Goal: Information Seeking & Learning: Learn about a topic

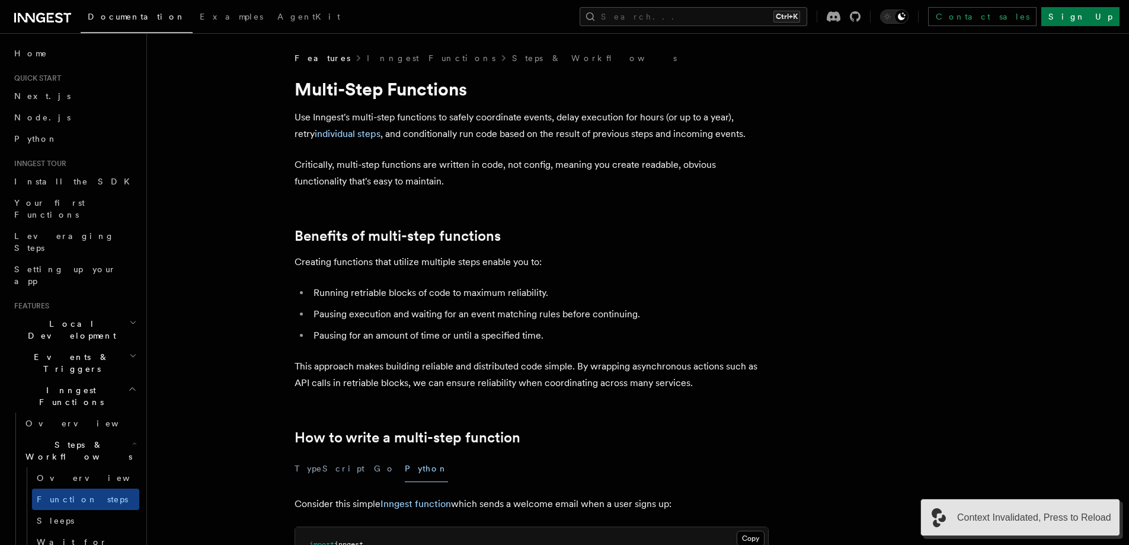
click at [1064, 520] on span "Context Invalidated, Press to Reload" at bounding box center [1035, 517] width 154 height 14
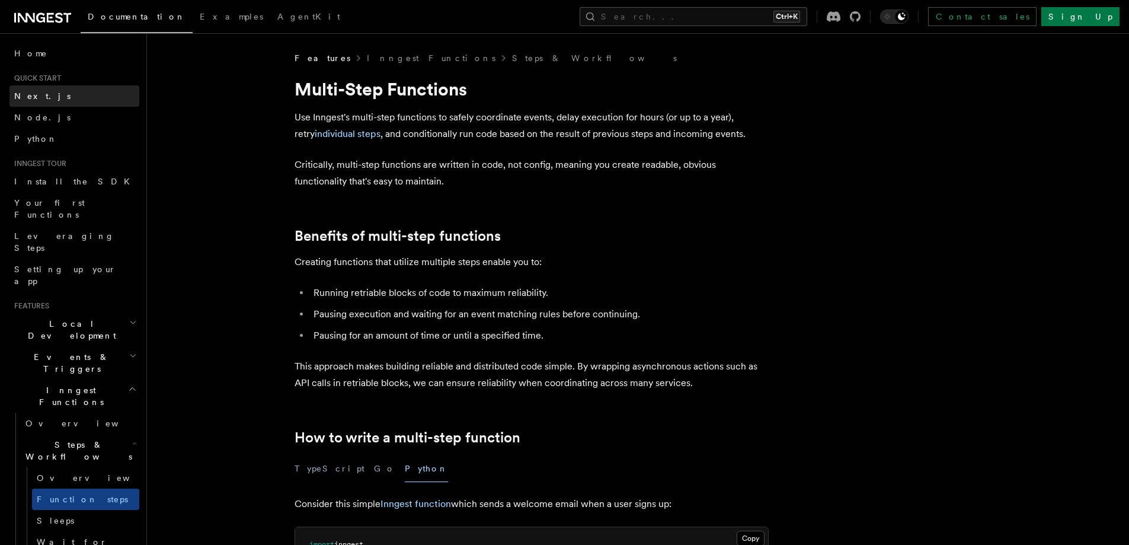
click at [76, 96] on link "Next.js" at bounding box center [74, 95] width 130 height 21
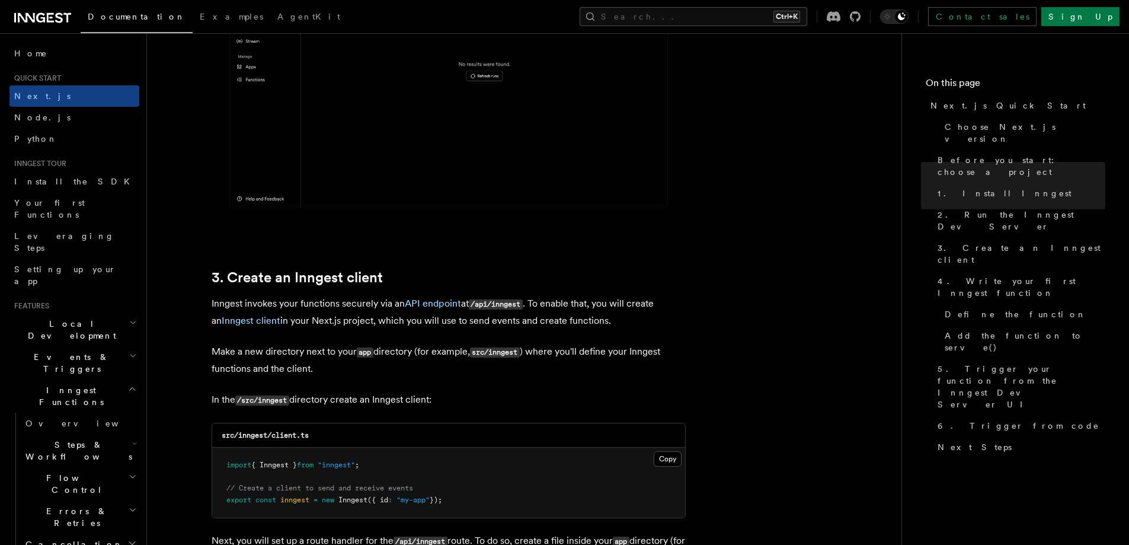
scroll to position [1383, 0]
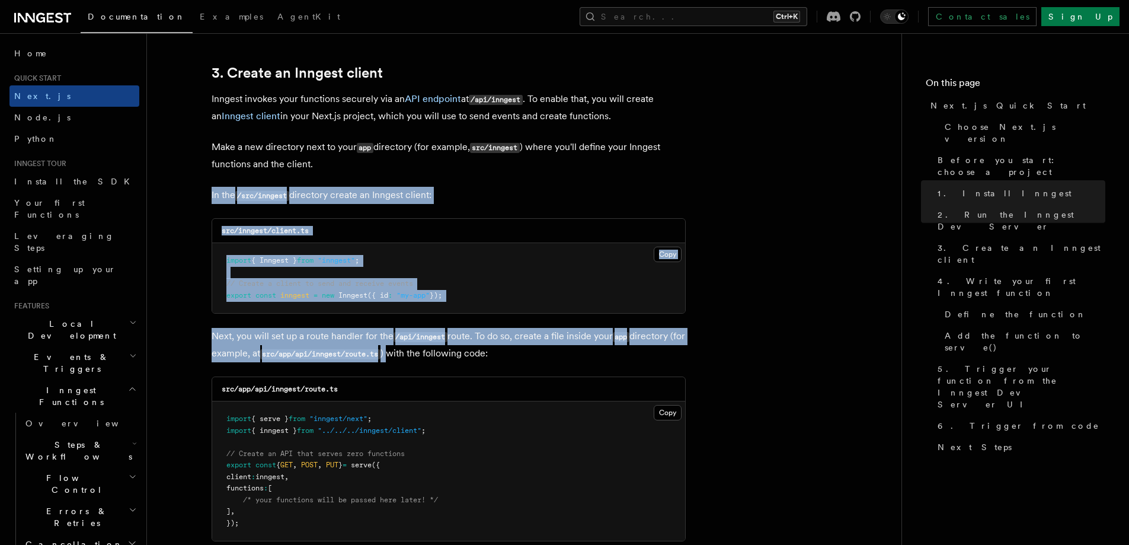
drag, startPoint x: 198, startPoint y: 189, endPoint x: 181, endPoint y: 208, distance: 25.2
click at [62, 111] on link "Node.js" at bounding box center [74, 117] width 130 height 21
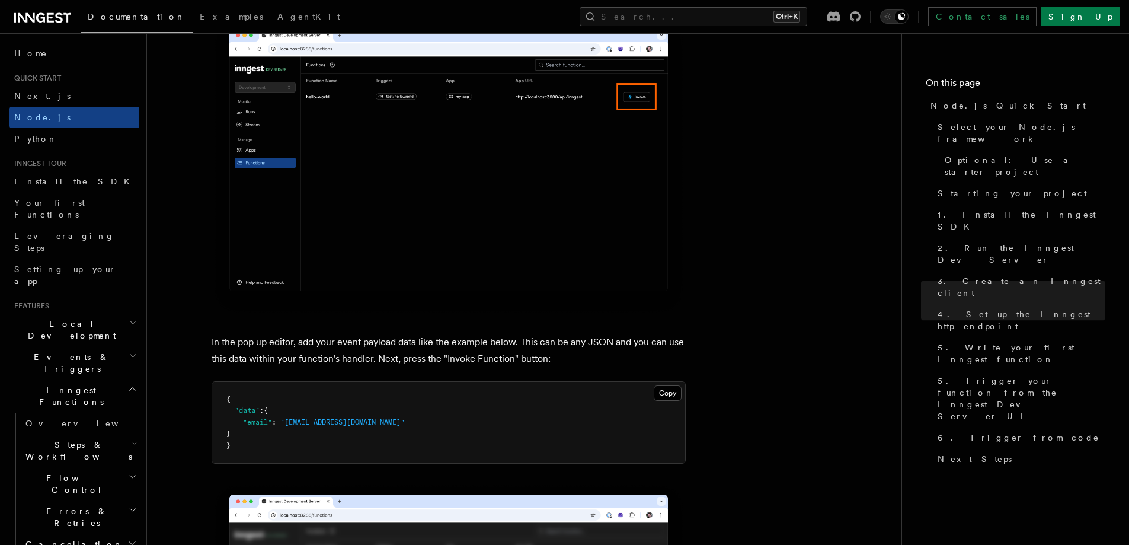
scroll to position [3360, 0]
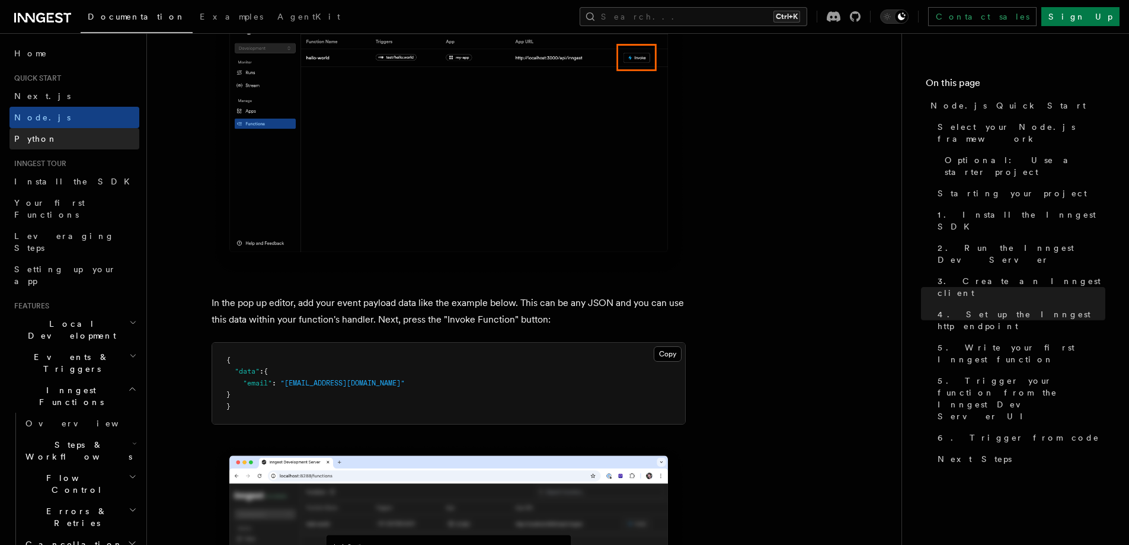
click at [84, 143] on link "Python" at bounding box center [74, 138] width 130 height 21
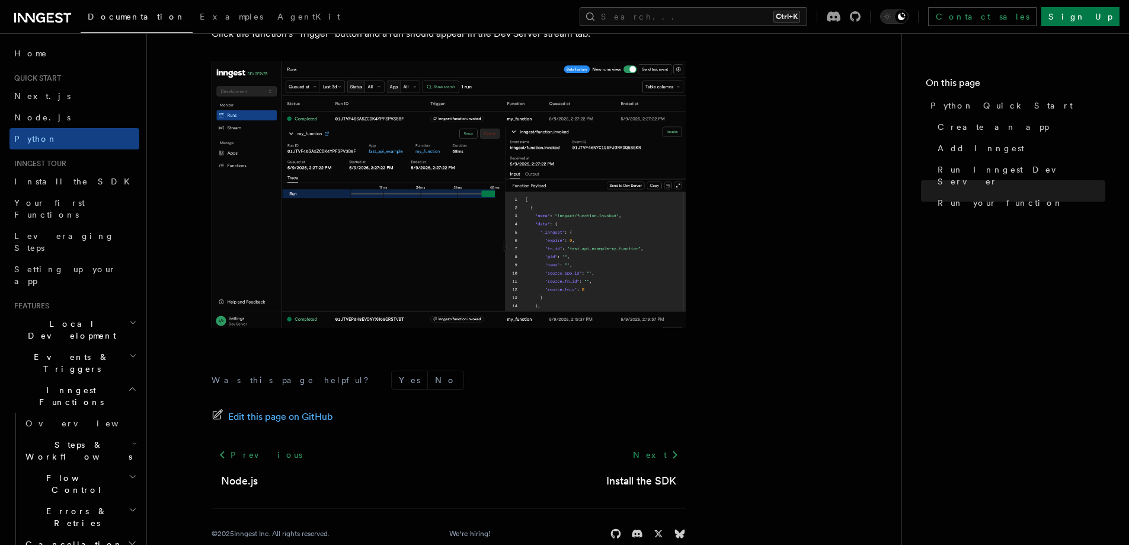
scroll to position [2453, 0]
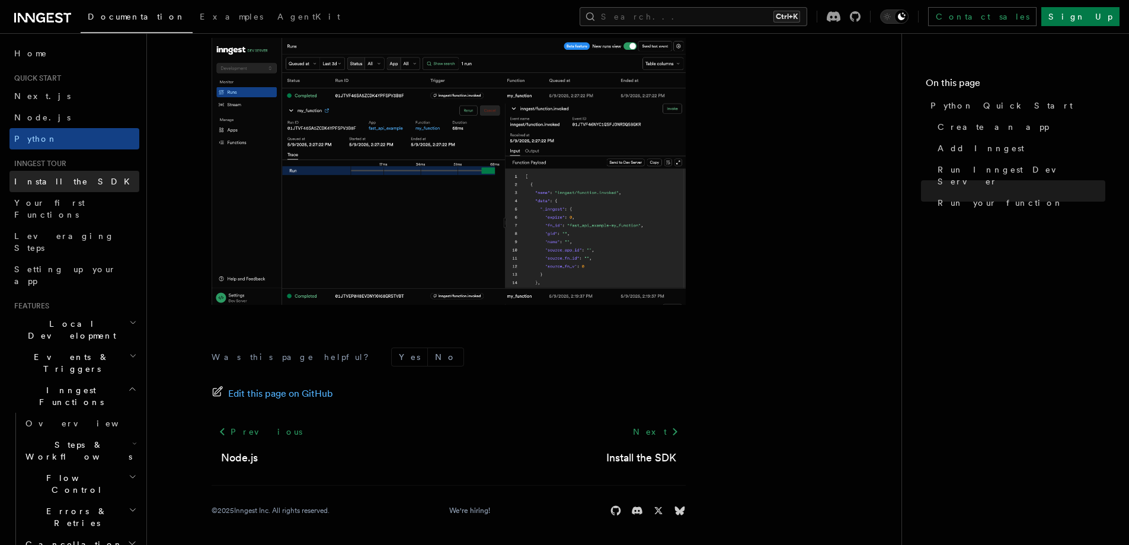
click at [52, 183] on span "Install the SDK" at bounding box center [75, 181] width 123 height 9
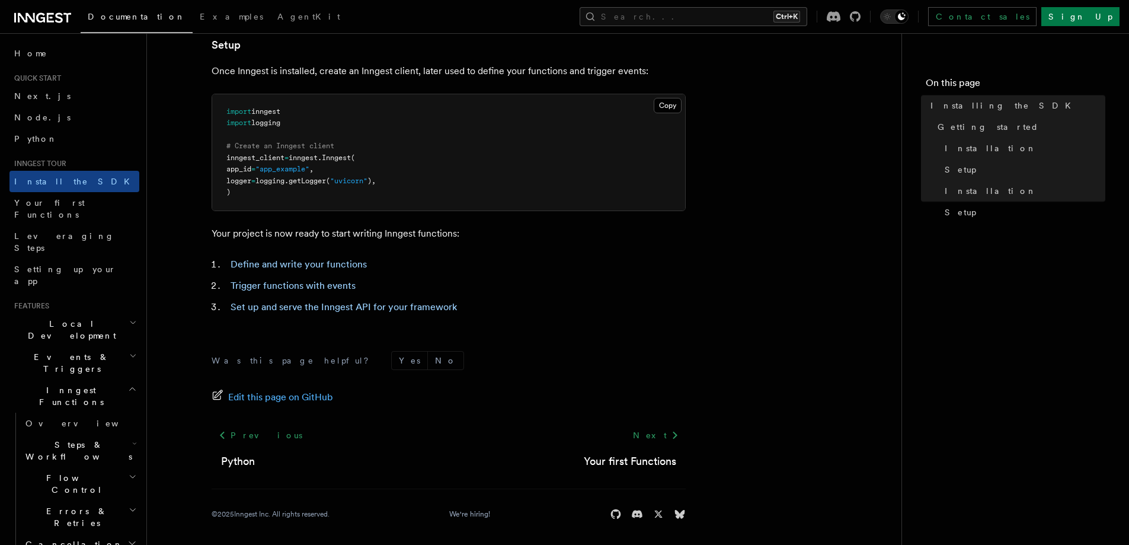
scroll to position [452, 0]
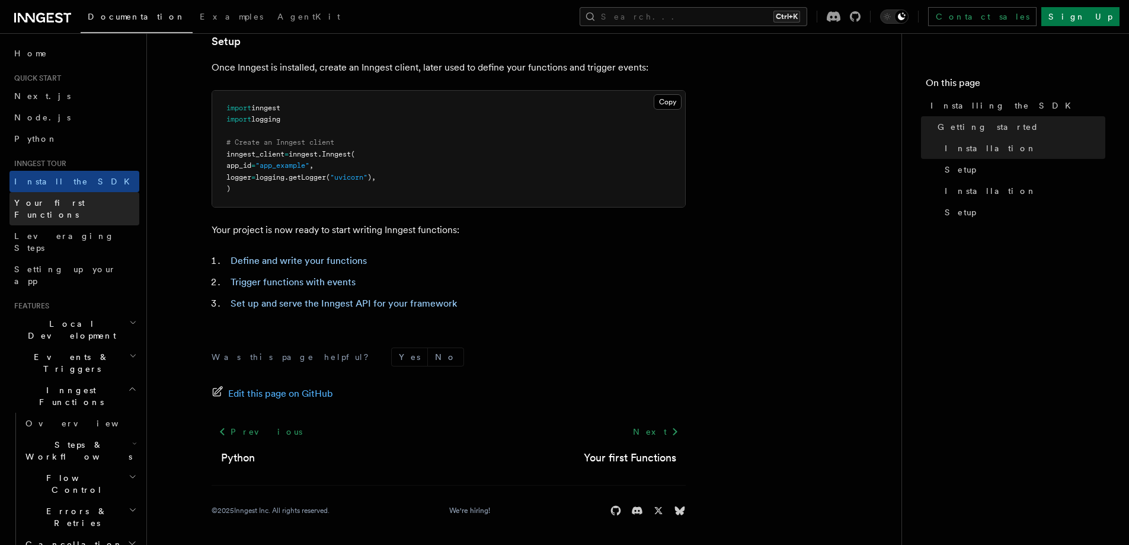
click at [73, 205] on span "Your first Functions" at bounding box center [49, 208] width 71 height 21
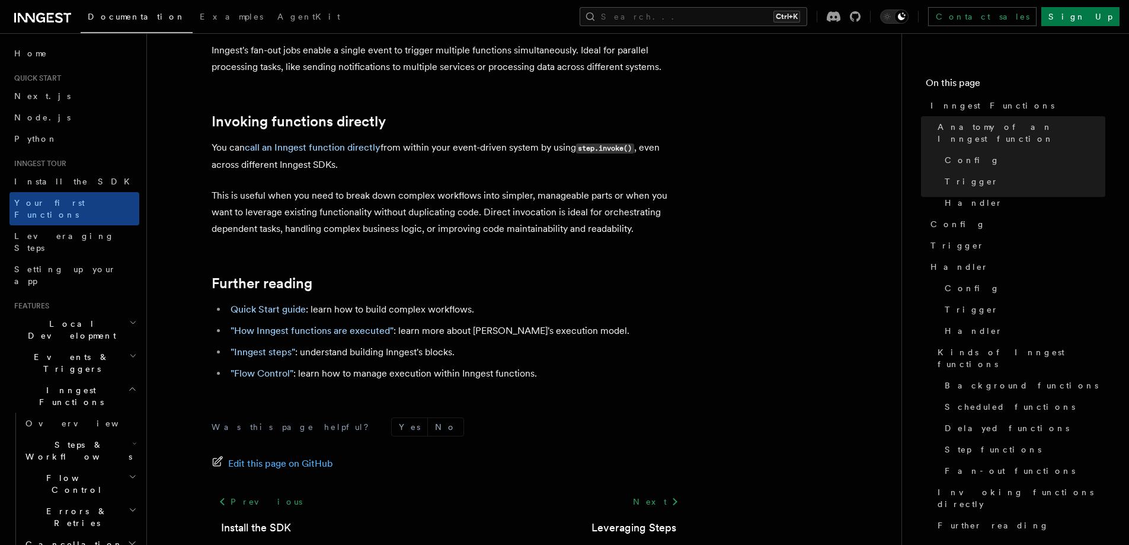
scroll to position [2430, 0]
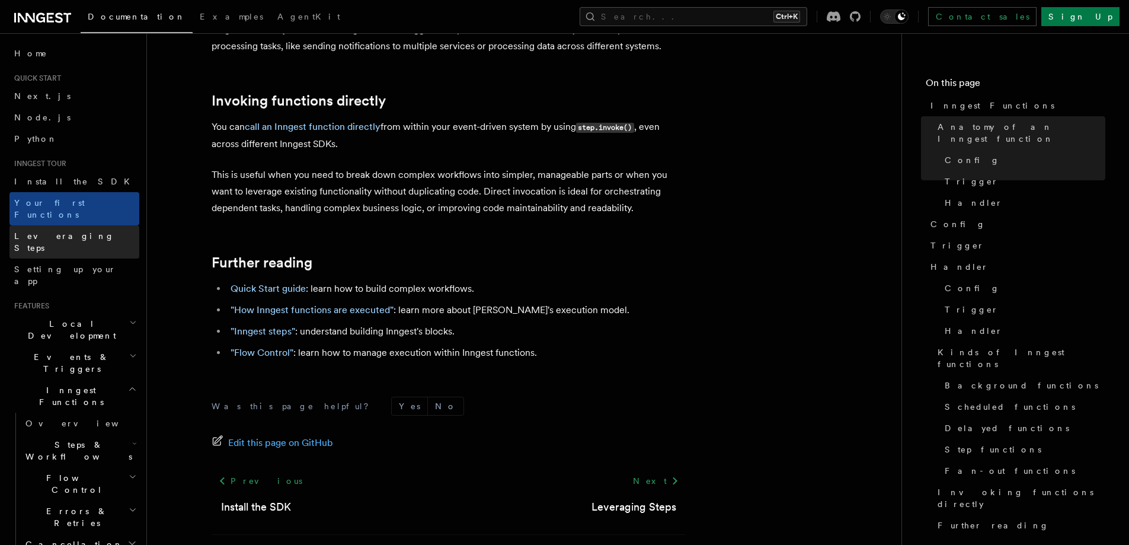
click at [65, 225] on link "Leveraging Steps" at bounding box center [74, 241] width 130 height 33
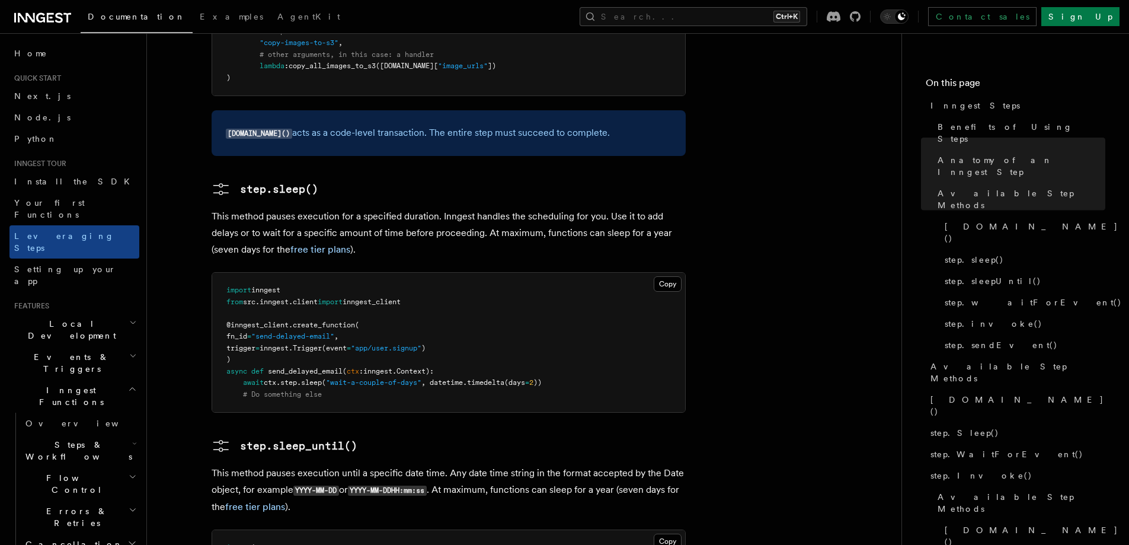
scroll to position [1135, 0]
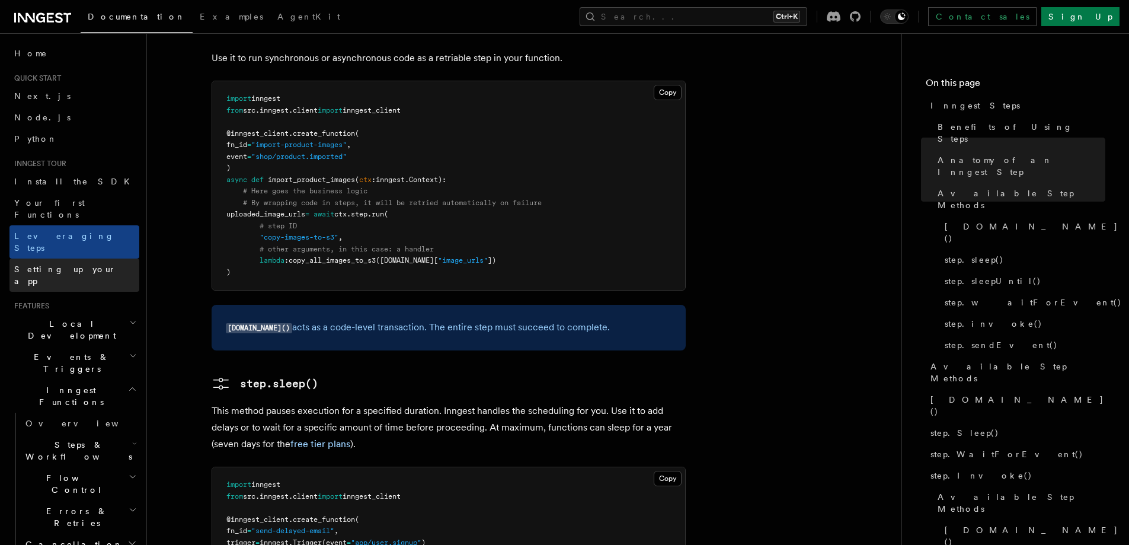
click at [107, 258] on link "Setting up your app" at bounding box center [74, 274] width 130 height 33
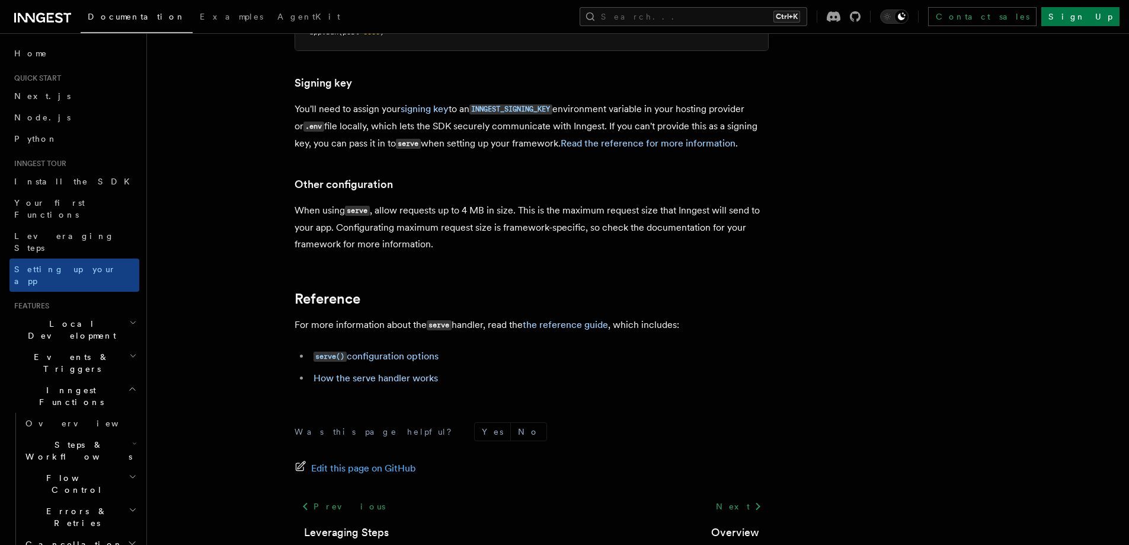
scroll to position [868, 0]
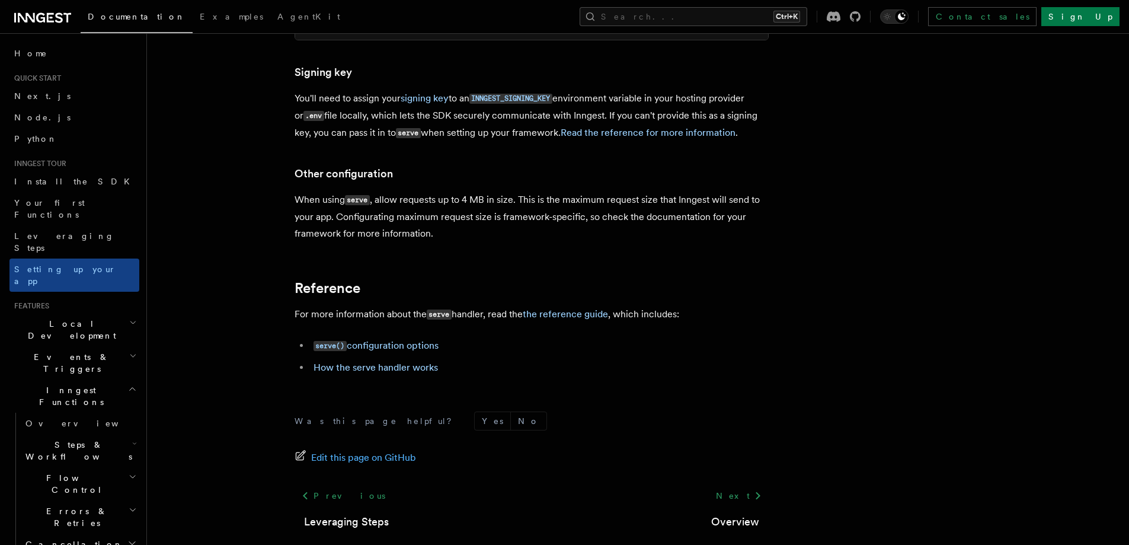
click at [106, 346] on h2 "Events & Triggers" at bounding box center [74, 362] width 130 height 33
click at [84, 379] on link "Overview" at bounding box center [80, 389] width 119 height 21
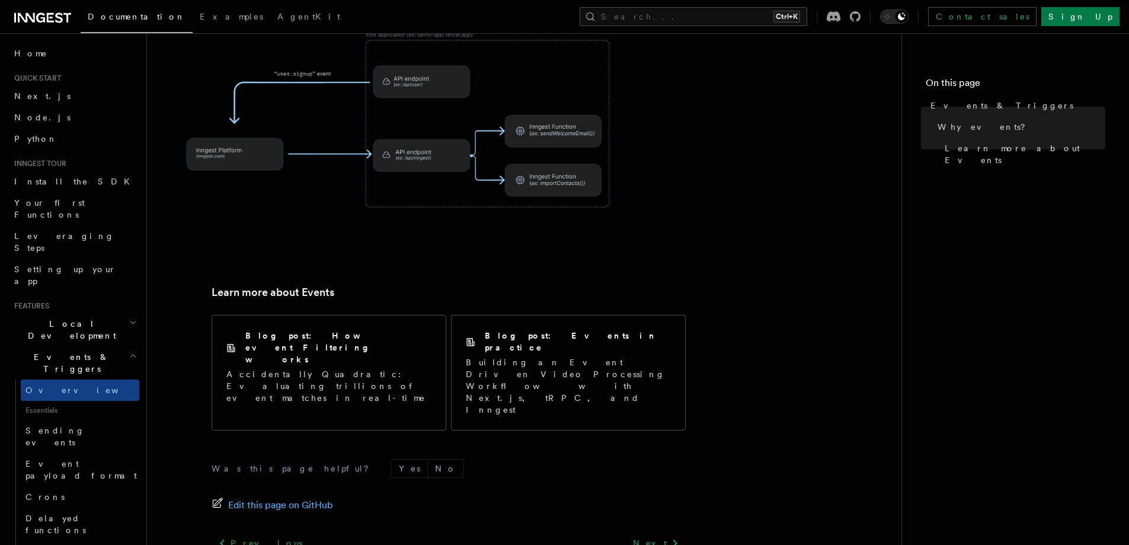
scroll to position [743, 0]
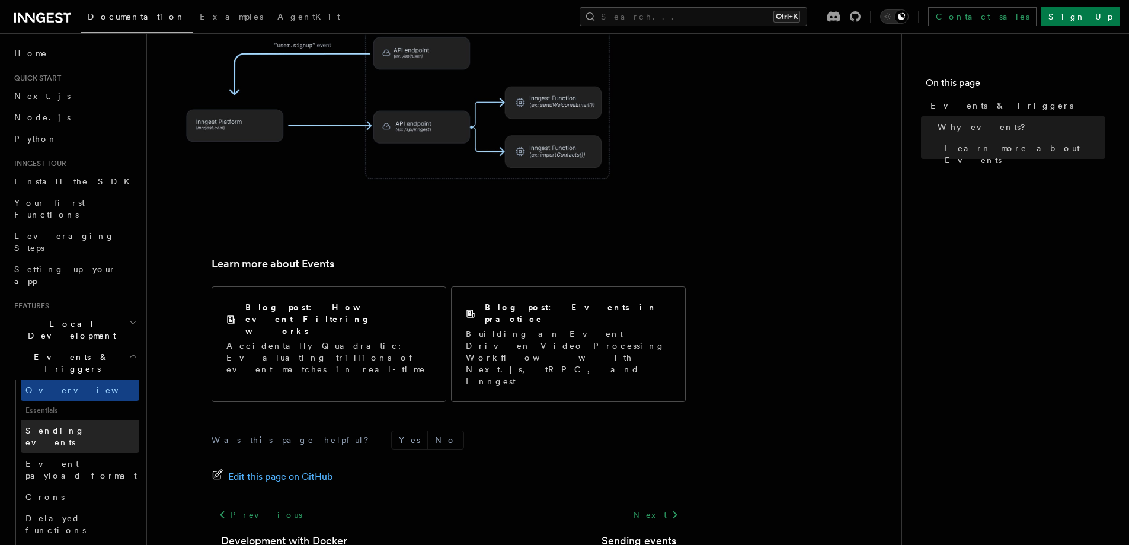
click at [58, 425] on span "Sending events" at bounding box center [82, 437] width 114 height 24
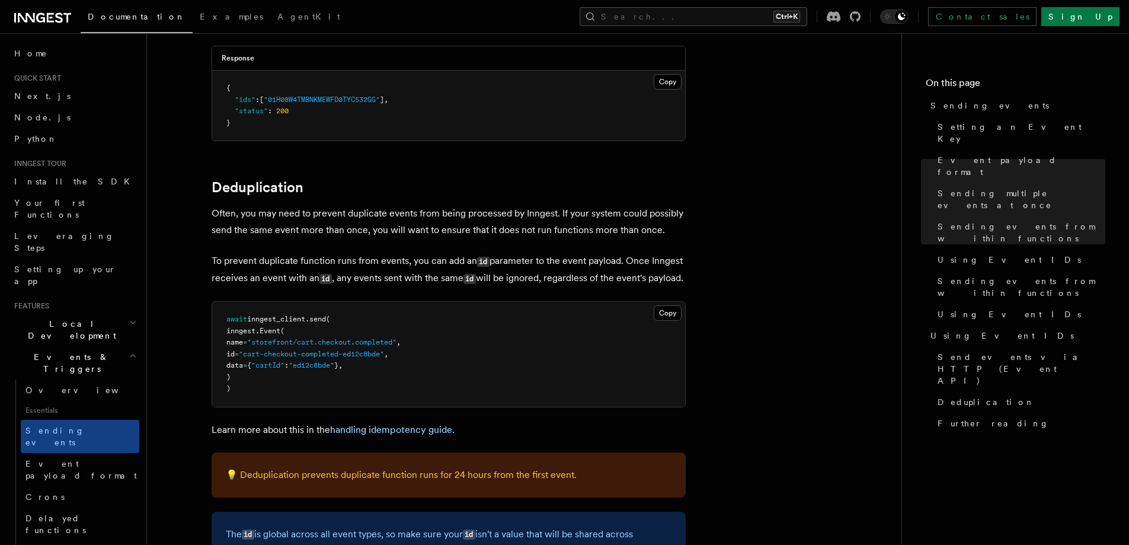
scroll to position [3239, 0]
